Goal: Task Accomplishment & Management: Complete application form

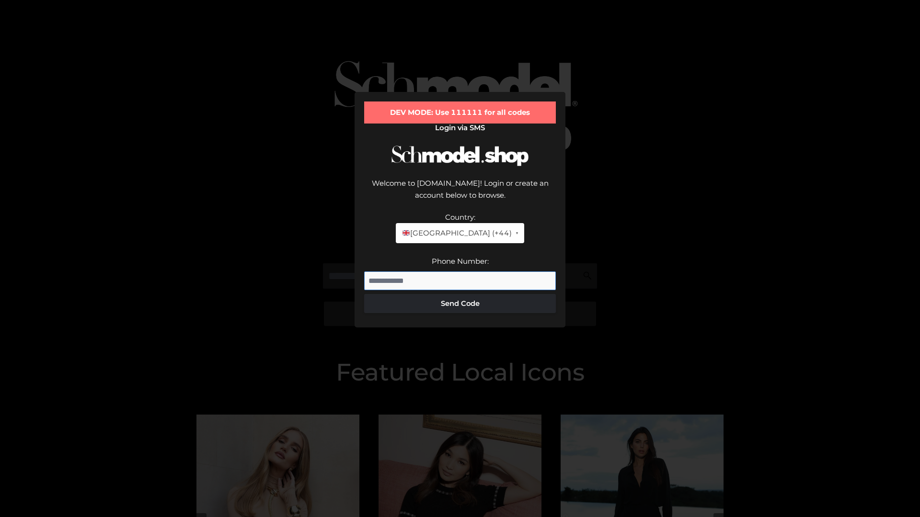
click at [460, 272] on input "Phone Number:" at bounding box center [460, 281] width 192 height 19
type input "**********"
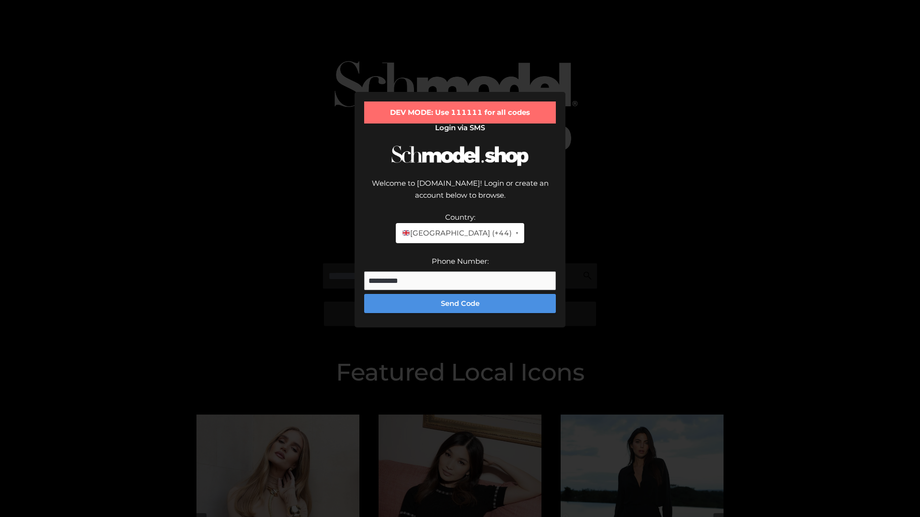
click at [460, 294] on button "Send Code" at bounding box center [460, 303] width 192 height 19
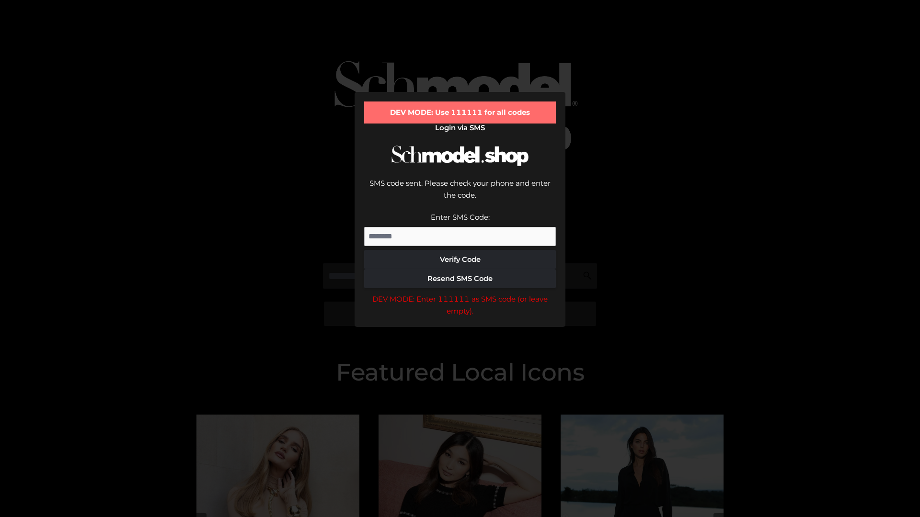
click at [460, 227] on input "Enter SMS Code:" at bounding box center [460, 236] width 192 height 19
type input "******"
click at [460, 250] on button "Verify Code" at bounding box center [460, 259] width 192 height 19
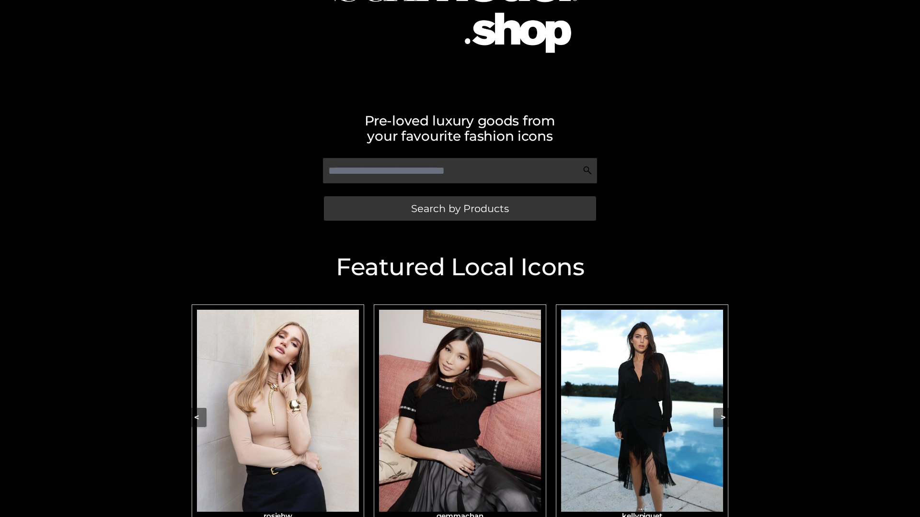
scroll to position [110, 0]
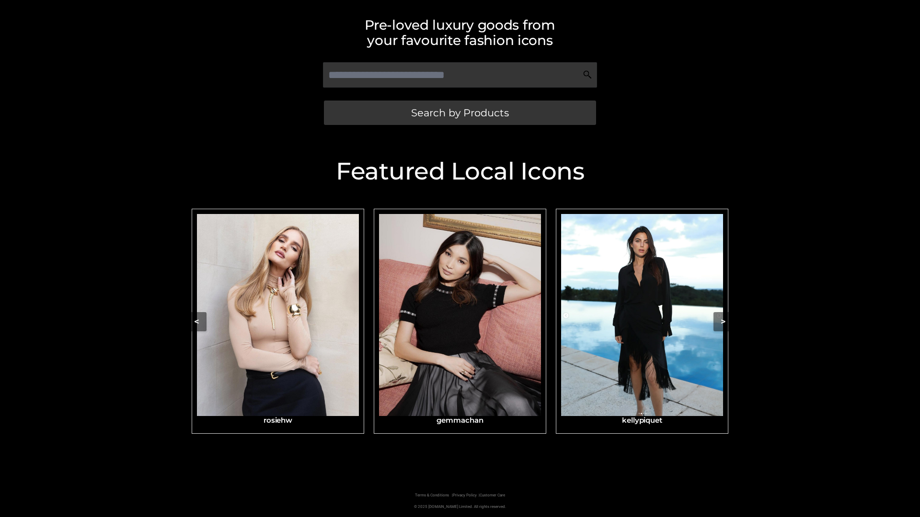
scroll to position [204, 0]
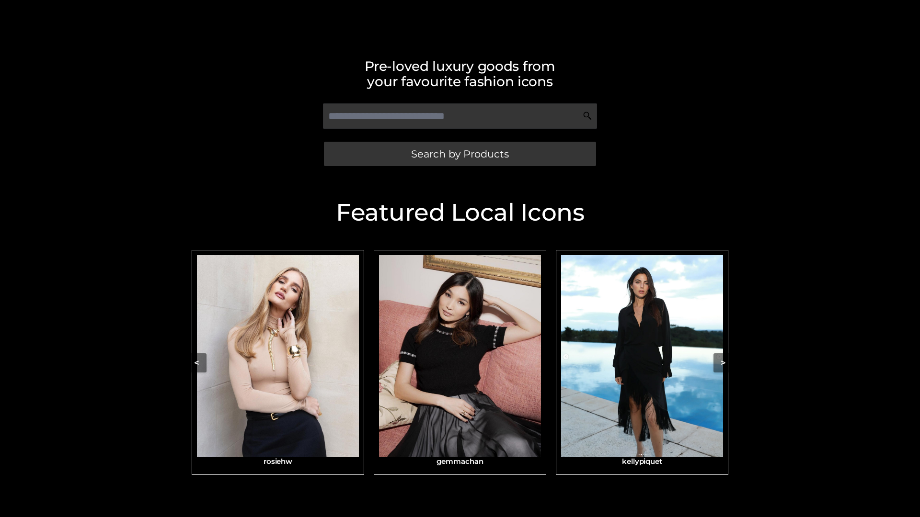
scroll to position [204, 0]
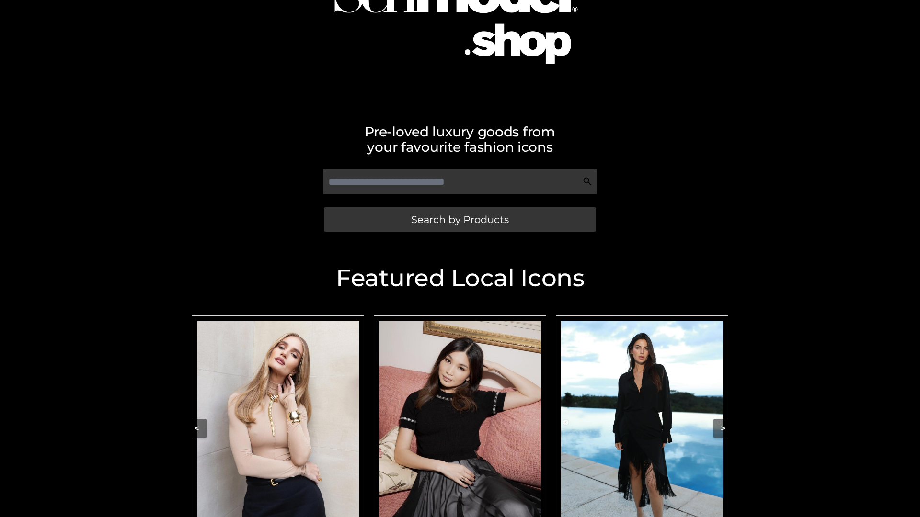
scroll to position [114, 0]
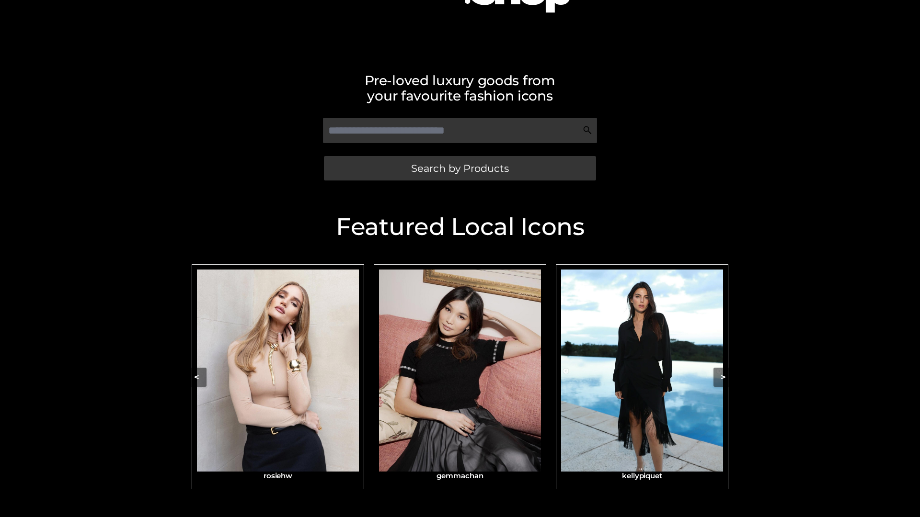
scroll to position [204, 0]
